Goal: Information Seeking & Learning: Learn about a topic

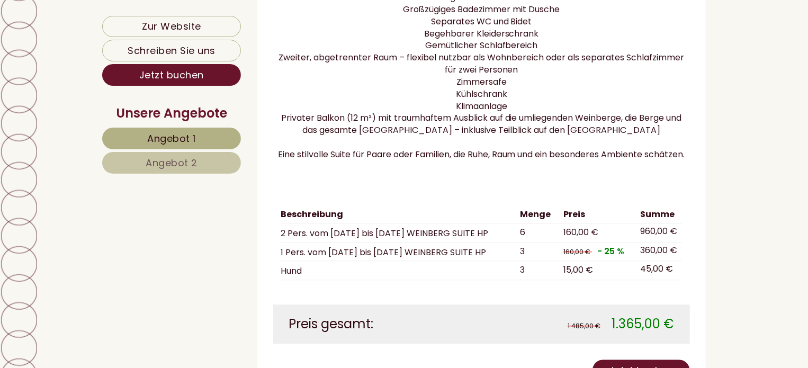
scroll to position [1158, 0]
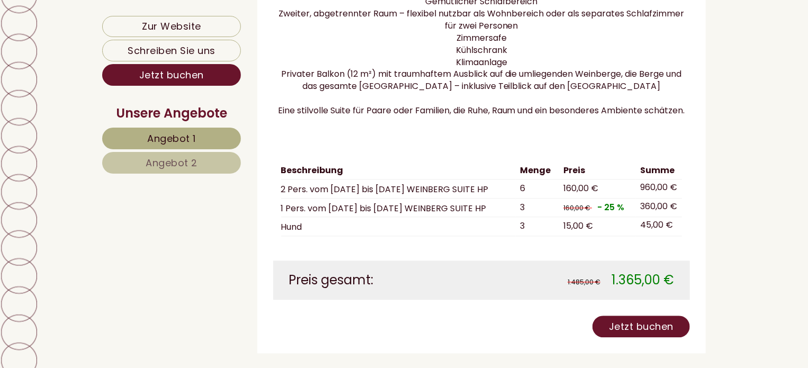
click at [204, 161] on link "Angebot 2" at bounding box center [171, 163] width 139 height 22
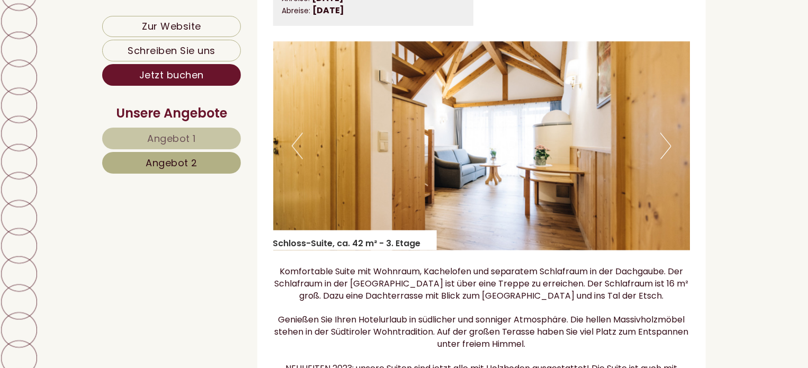
scroll to position [785, 0]
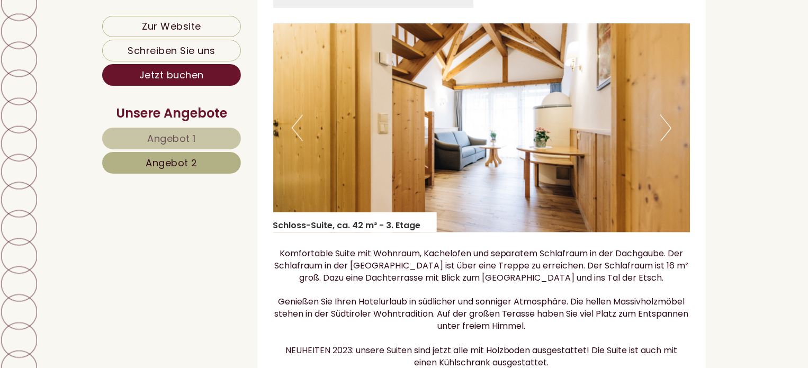
click at [661, 141] on button "Next" at bounding box center [665, 128] width 11 height 26
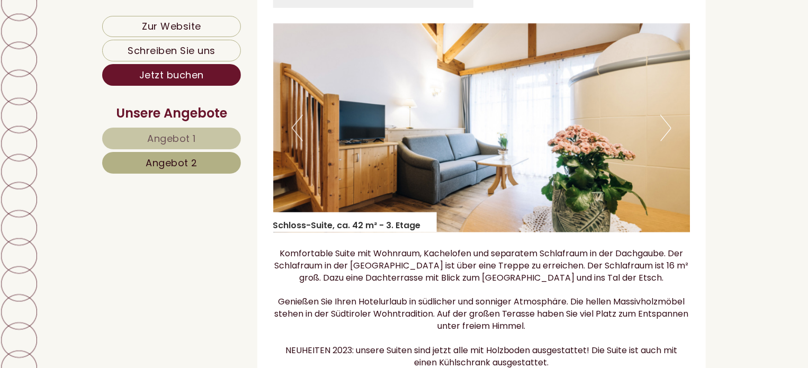
click at [661, 141] on button "Next" at bounding box center [665, 128] width 11 height 26
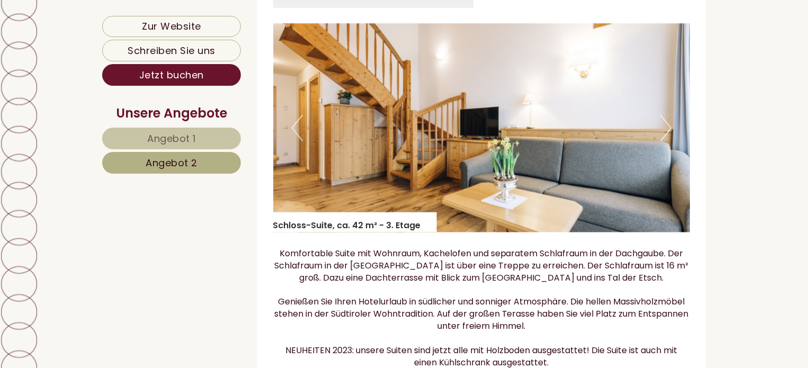
click at [661, 141] on button "Next" at bounding box center [665, 128] width 11 height 26
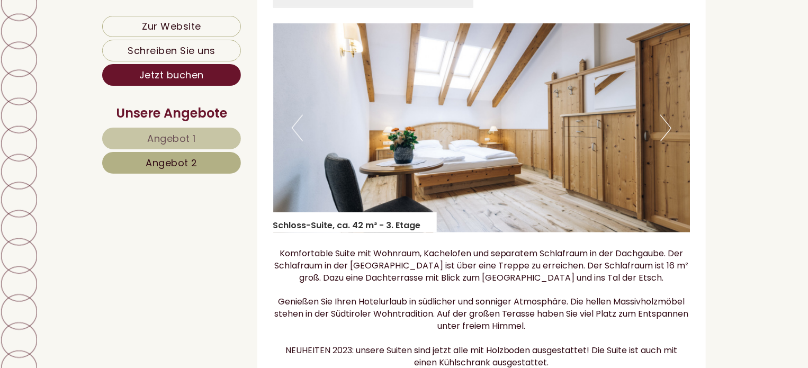
click at [661, 141] on button "Next" at bounding box center [665, 128] width 11 height 26
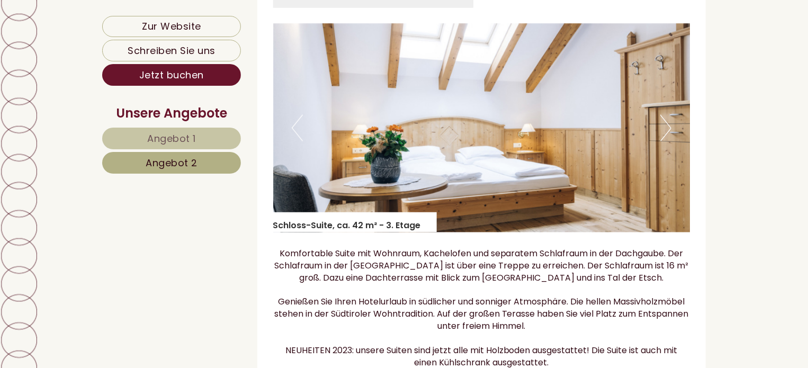
click at [661, 141] on button "Next" at bounding box center [665, 128] width 11 height 26
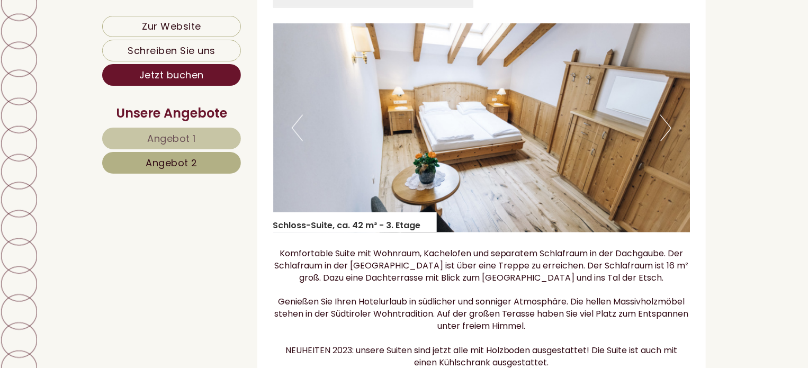
click at [661, 141] on button "Next" at bounding box center [665, 128] width 11 height 26
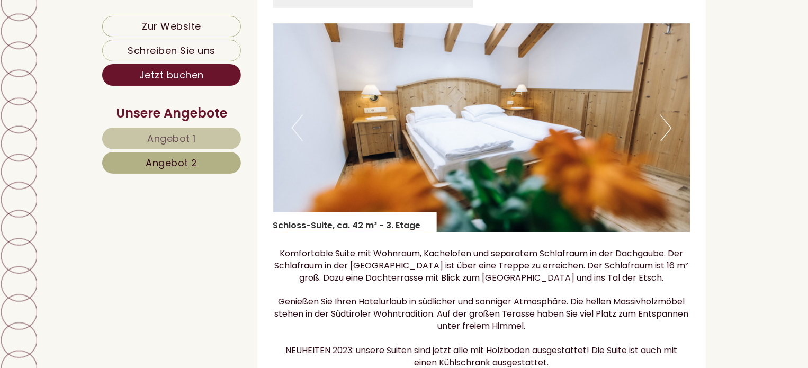
click at [661, 141] on button "Next" at bounding box center [665, 128] width 11 height 26
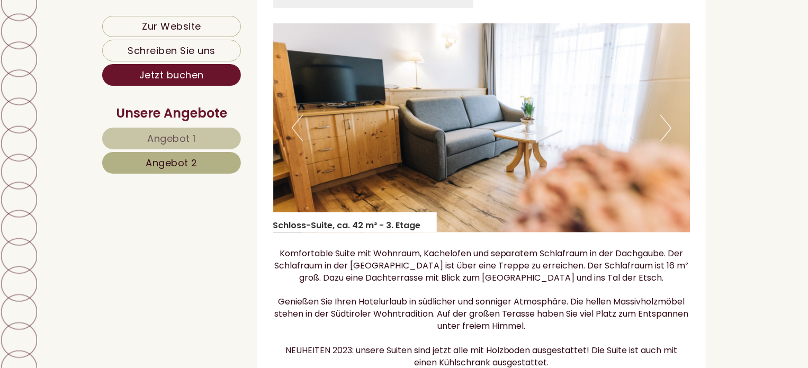
click at [661, 141] on button "Next" at bounding box center [665, 128] width 11 height 26
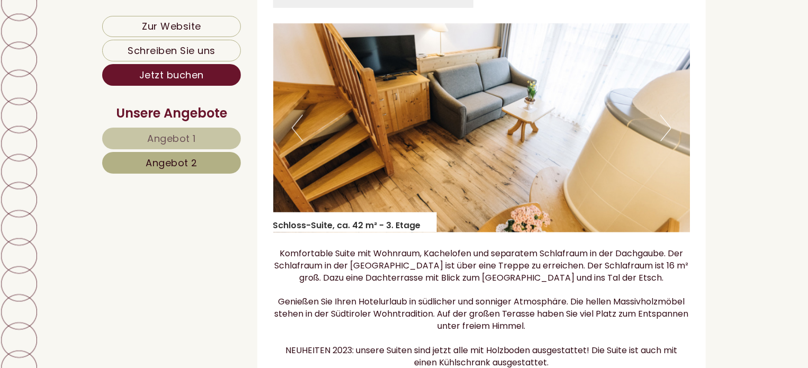
click at [661, 141] on button "Next" at bounding box center [665, 128] width 11 height 26
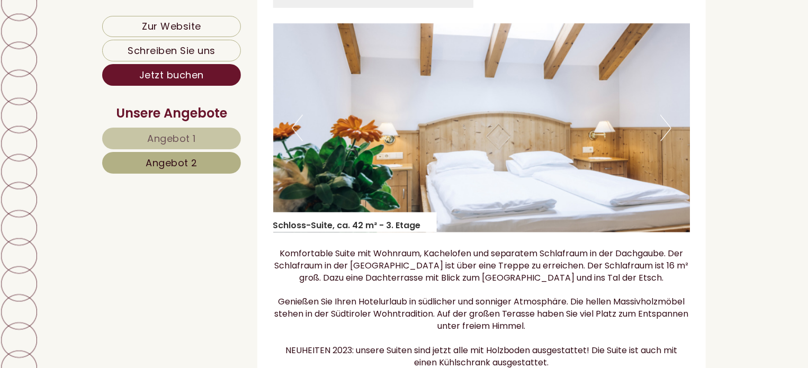
click at [661, 141] on button "Next" at bounding box center [665, 128] width 11 height 26
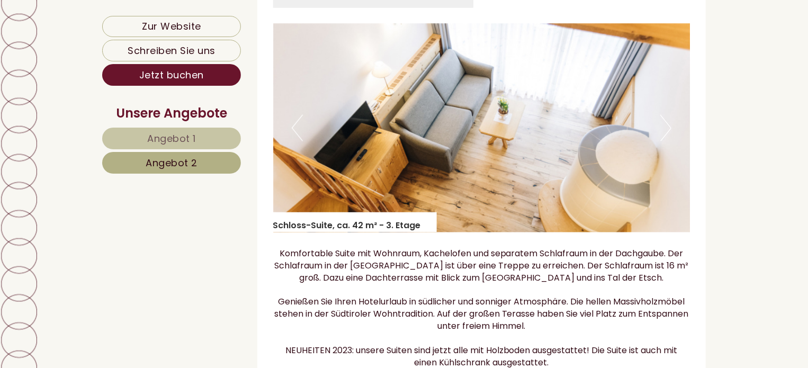
click at [661, 141] on button "Next" at bounding box center [665, 128] width 11 height 26
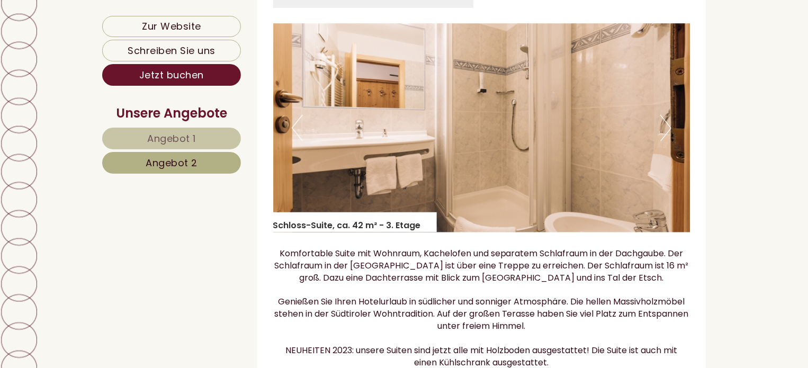
click at [661, 141] on button "Next" at bounding box center [665, 128] width 11 height 26
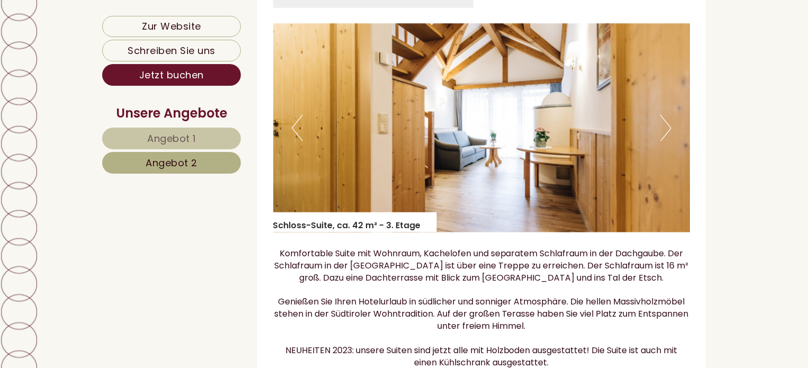
click at [661, 141] on button "Next" at bounding box center [665, 128] width 11 height 26
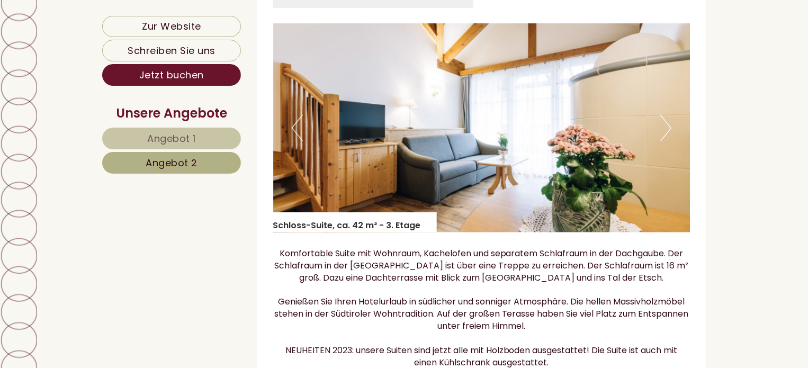
drag, startPoint x: 807, startPoint y: 65, endPoint x: 810, endPoint y: 89, distance: 24.0
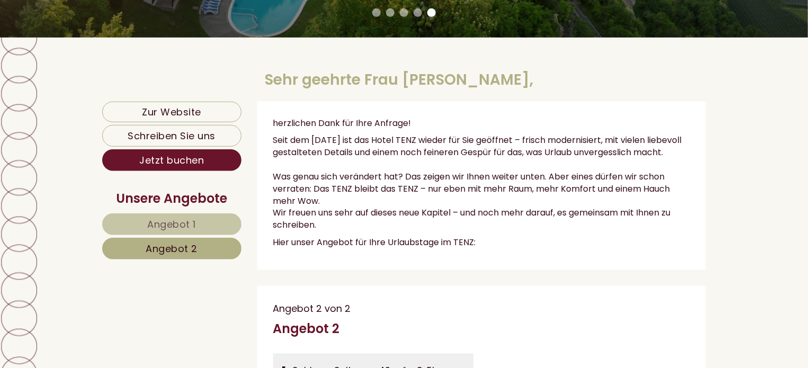
scroll to position [363, 0]
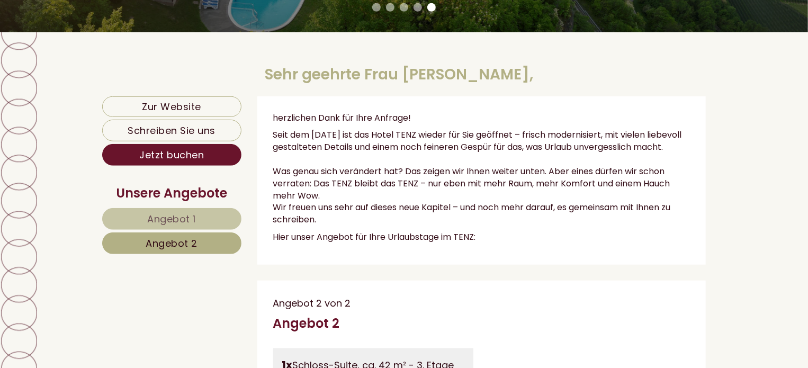
click at [202, 217] on link "Angebot 1" at bounding box center [171, 219] width 139 height 22
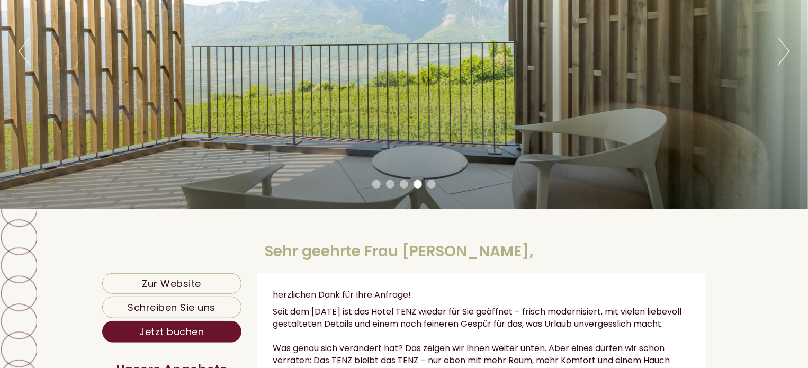
scroll to position [78, 0]
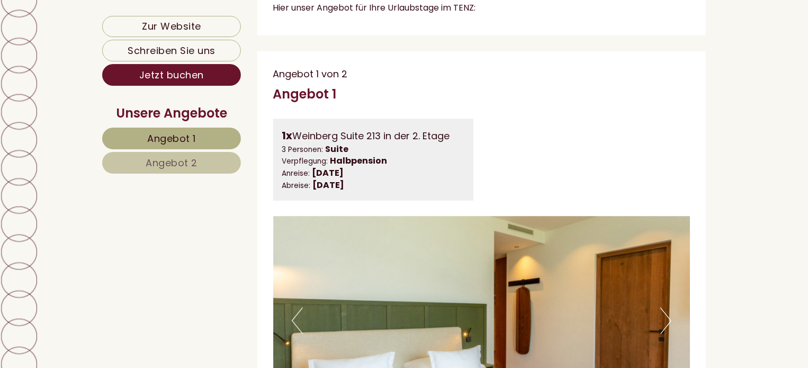
scroll to position [582, 0]
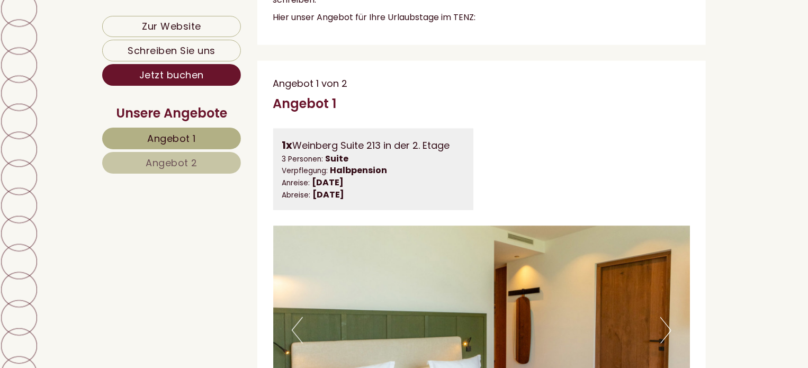
click at [178, 159] on span "Angebot 2" at bounding box center [172, 162] width 52 height 13
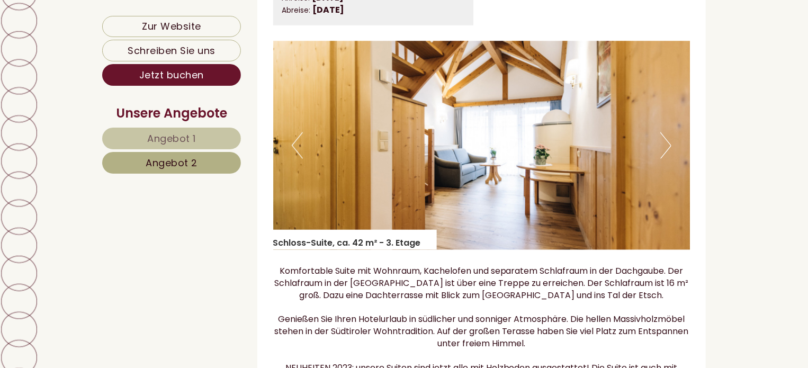
scroll to position [0, 0]
